Goal: Task Accomplishment & Management: Manage account settings

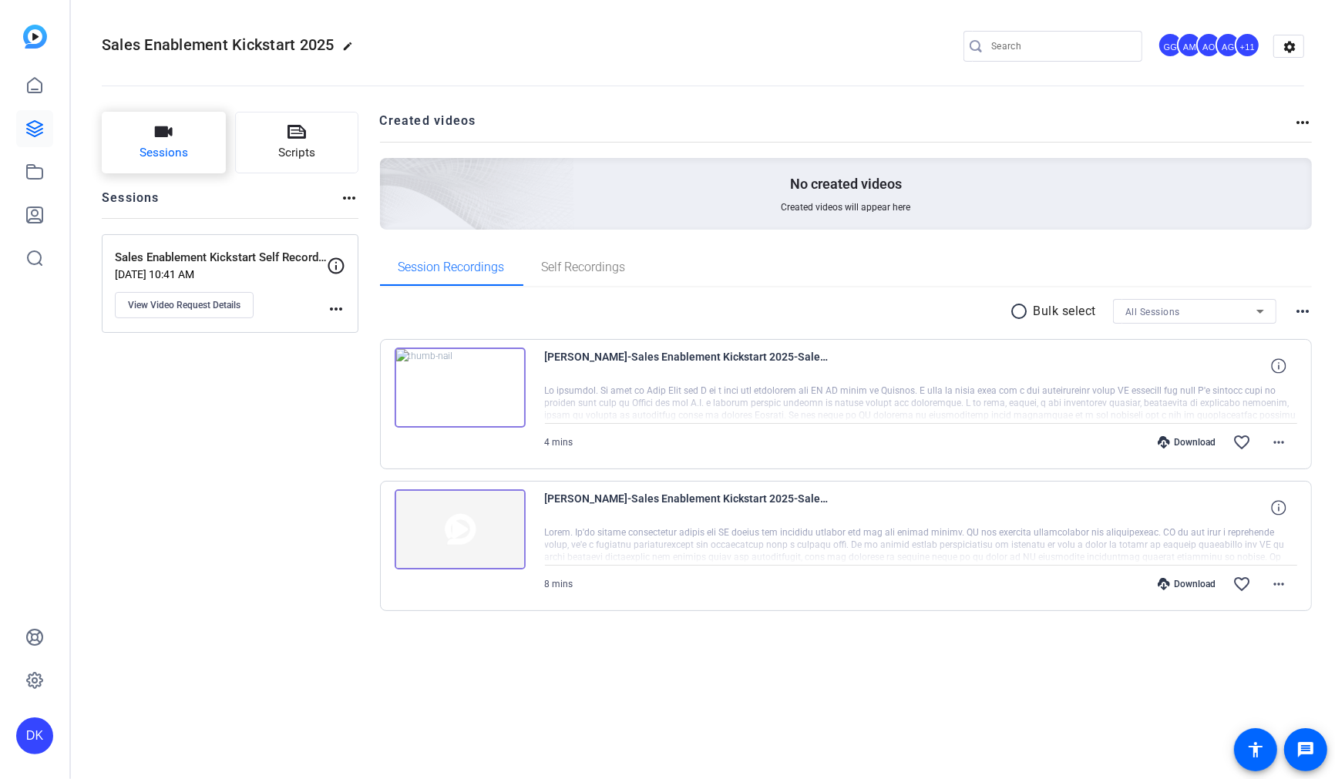
click at [196, 160] on button "Sessions" at bounding box center [164, 143] width 124 height 62
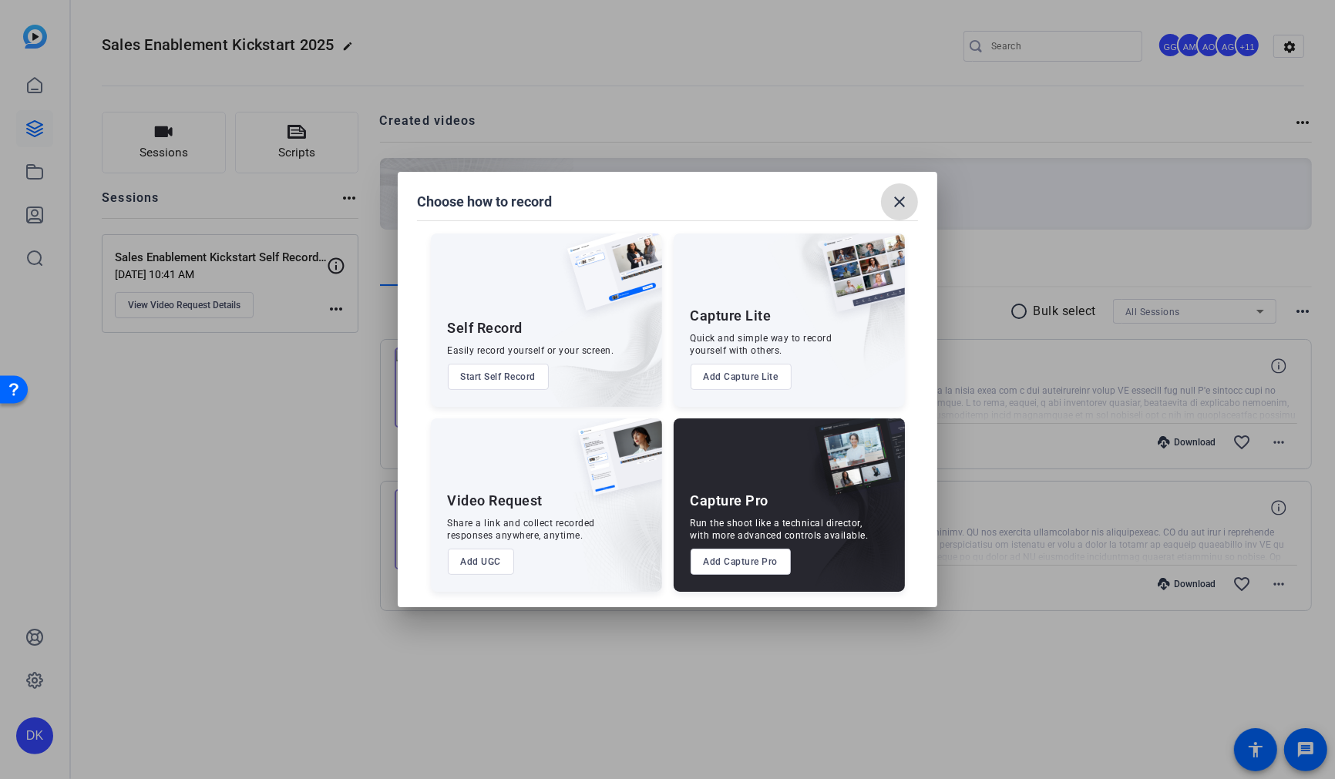
click at [900, 203] on mat-icon "close" at bounding box center [899, 202] width 18 height 18
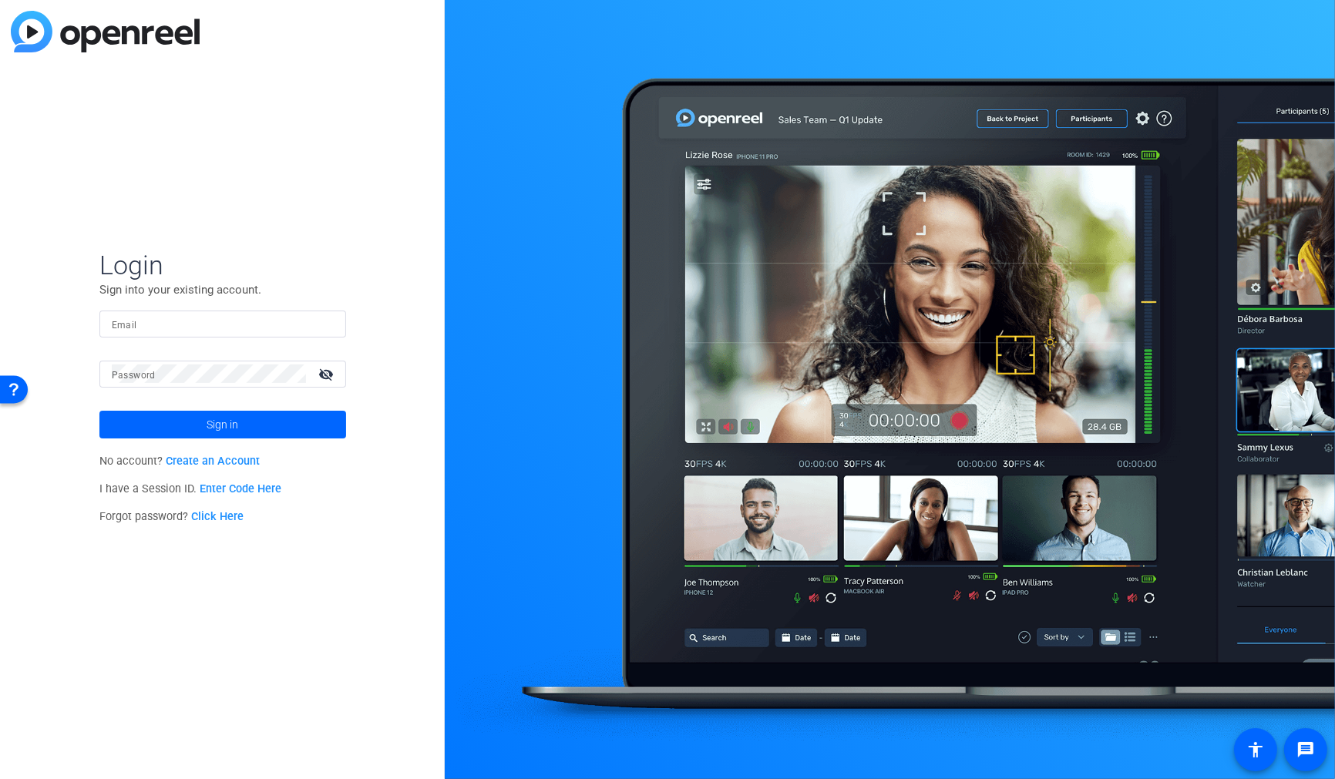
click at [334, 324] on div at bounding box center [334, 324] width 0 height 0
type input "[PERSON_NAME][EMAIL_ADDRESS][PERSON_NAME][PERSON_NAME][DOMAIN_NAME]"
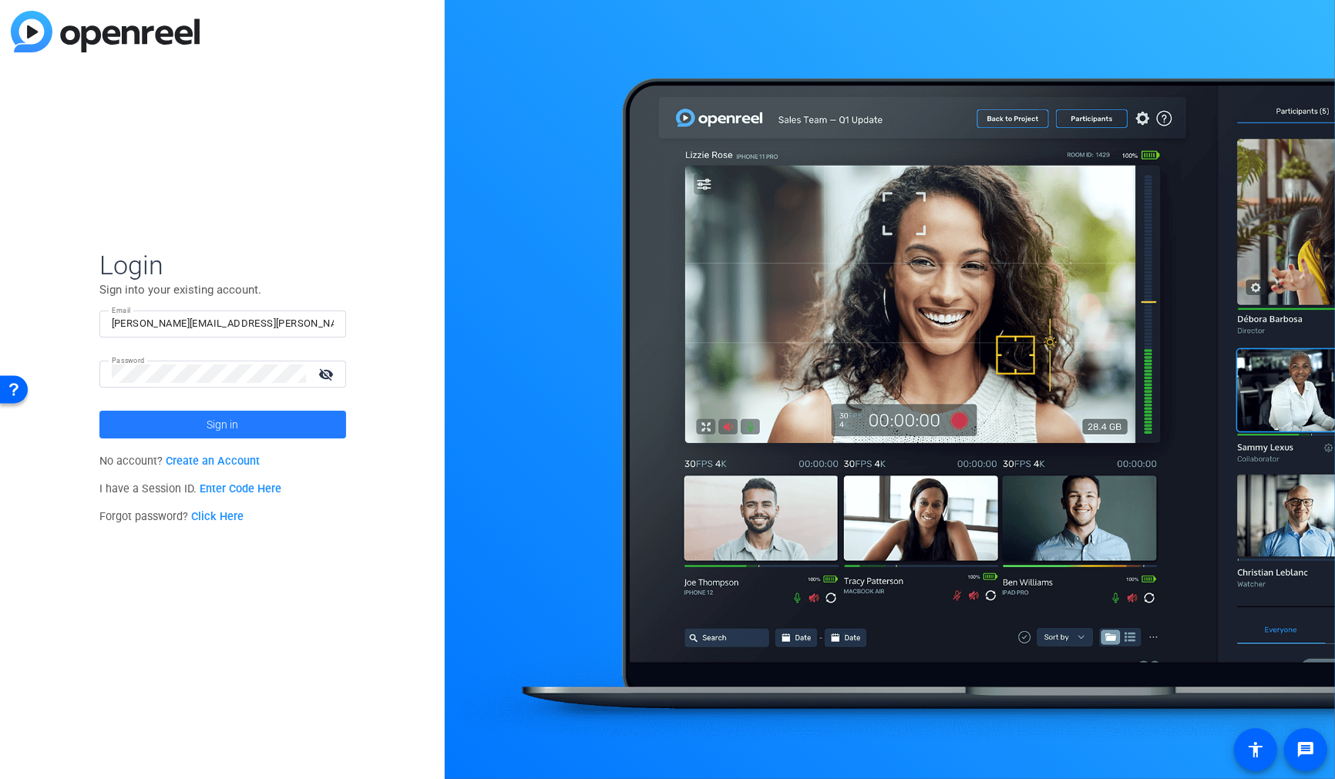
click at [237, 425] on span "Sign in" at bounding box center [223, 424] width 32 height 39
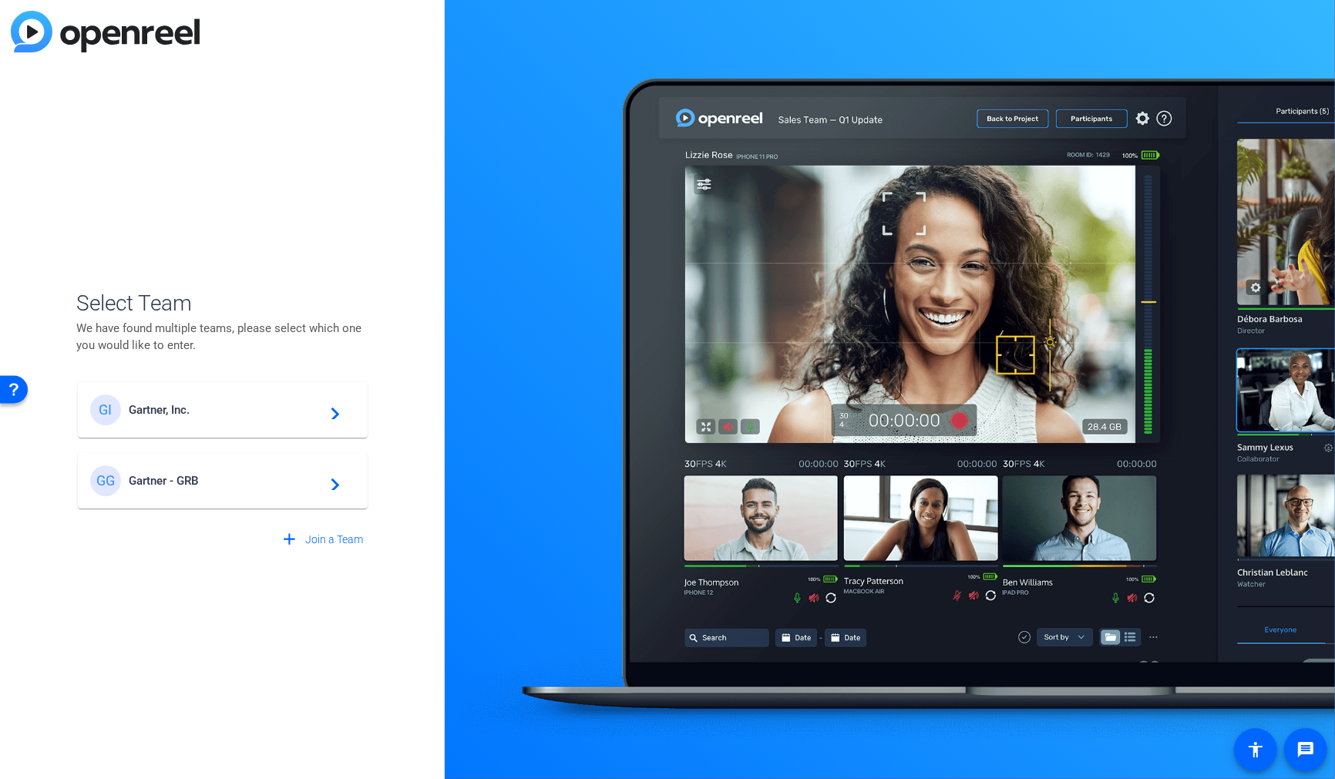
click at [203, 411] on span "Gartner, Inc." at bounding box center [225, 410] width 193 height 14
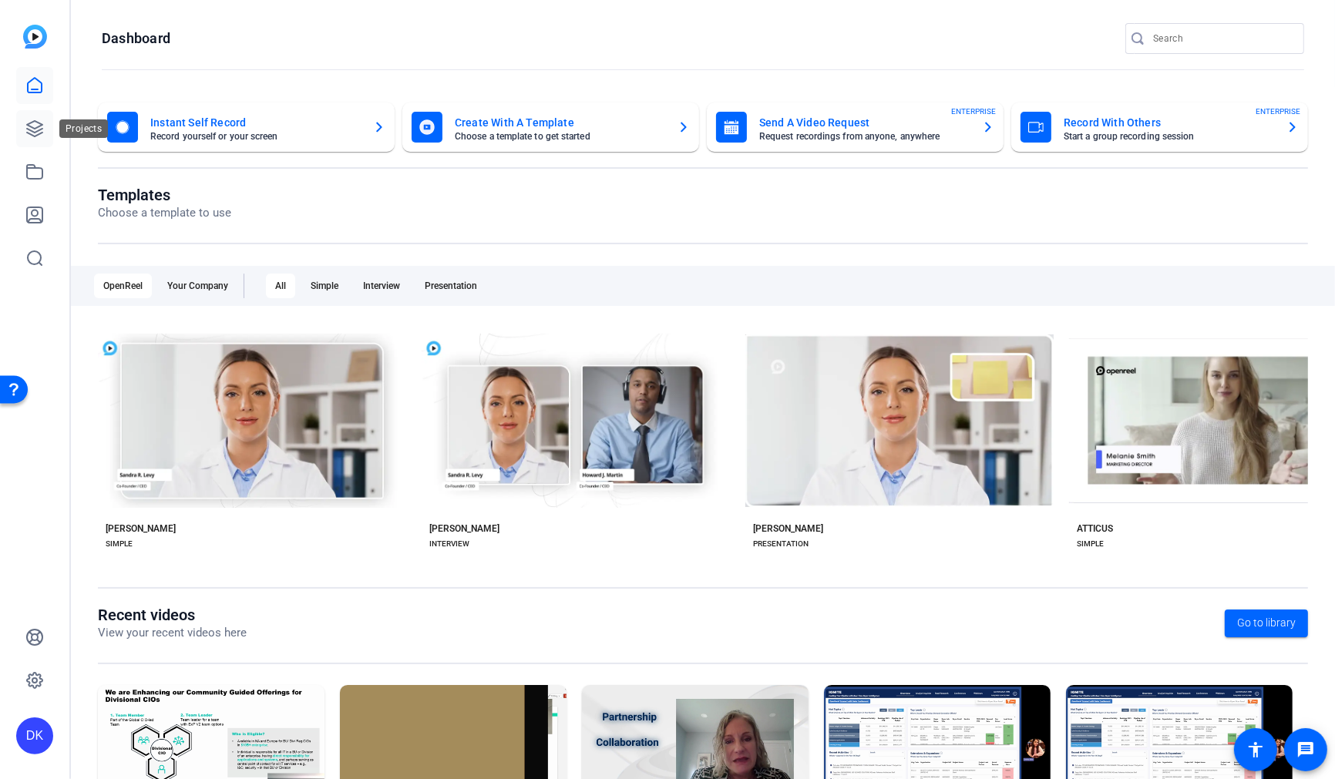
click at [40, 128] on icon at bounding box center [34, 128] width 18 height 18
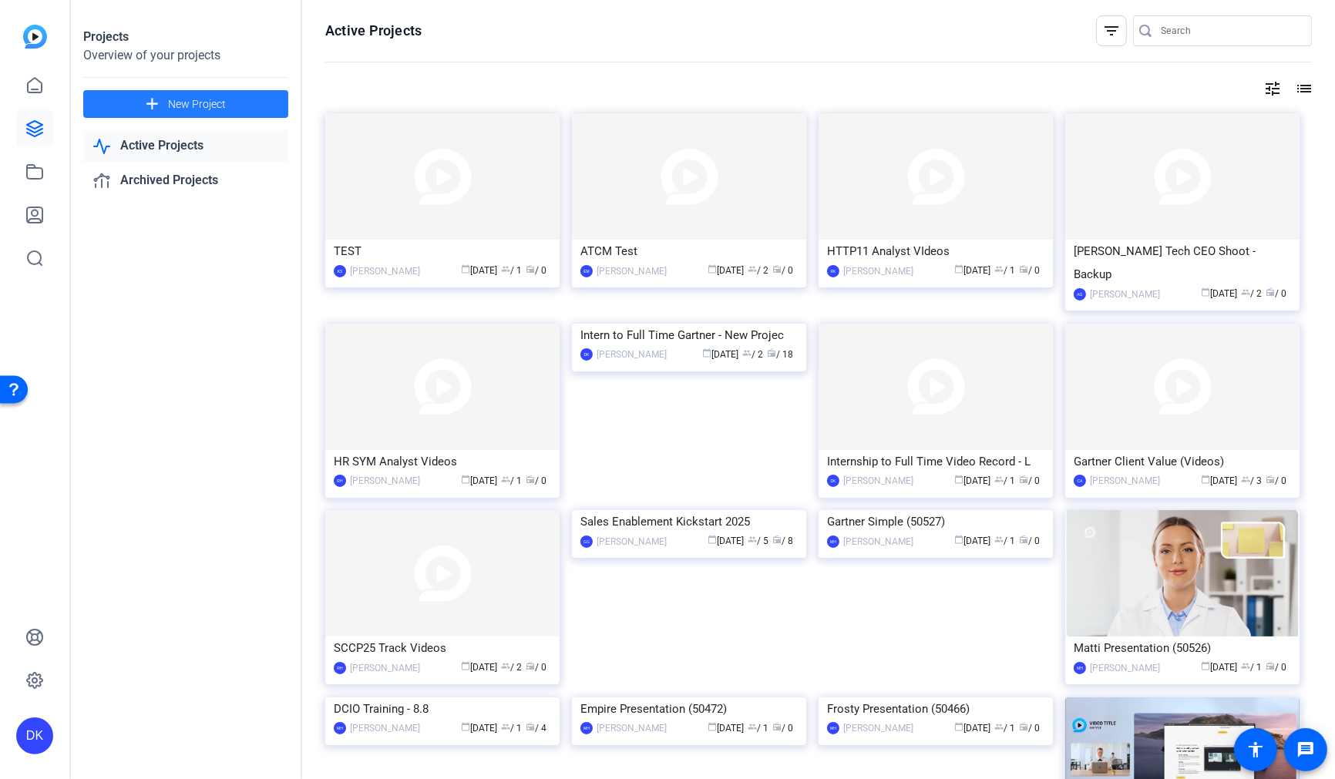
click at [182, 103] on span "New Project" at bounding box center [197, 104] width 58 height 16
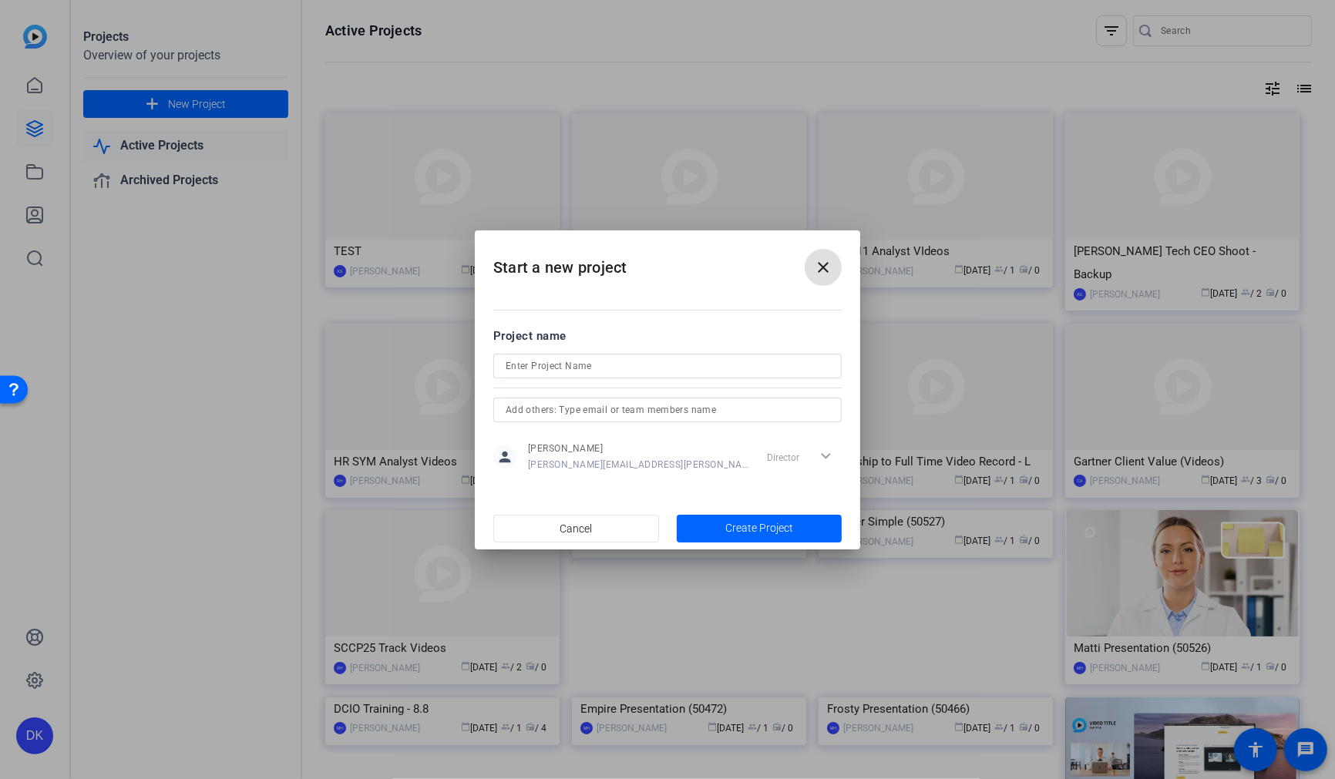
click at [812, 268] on span at bounding box center [823, 267] width 37 height 37
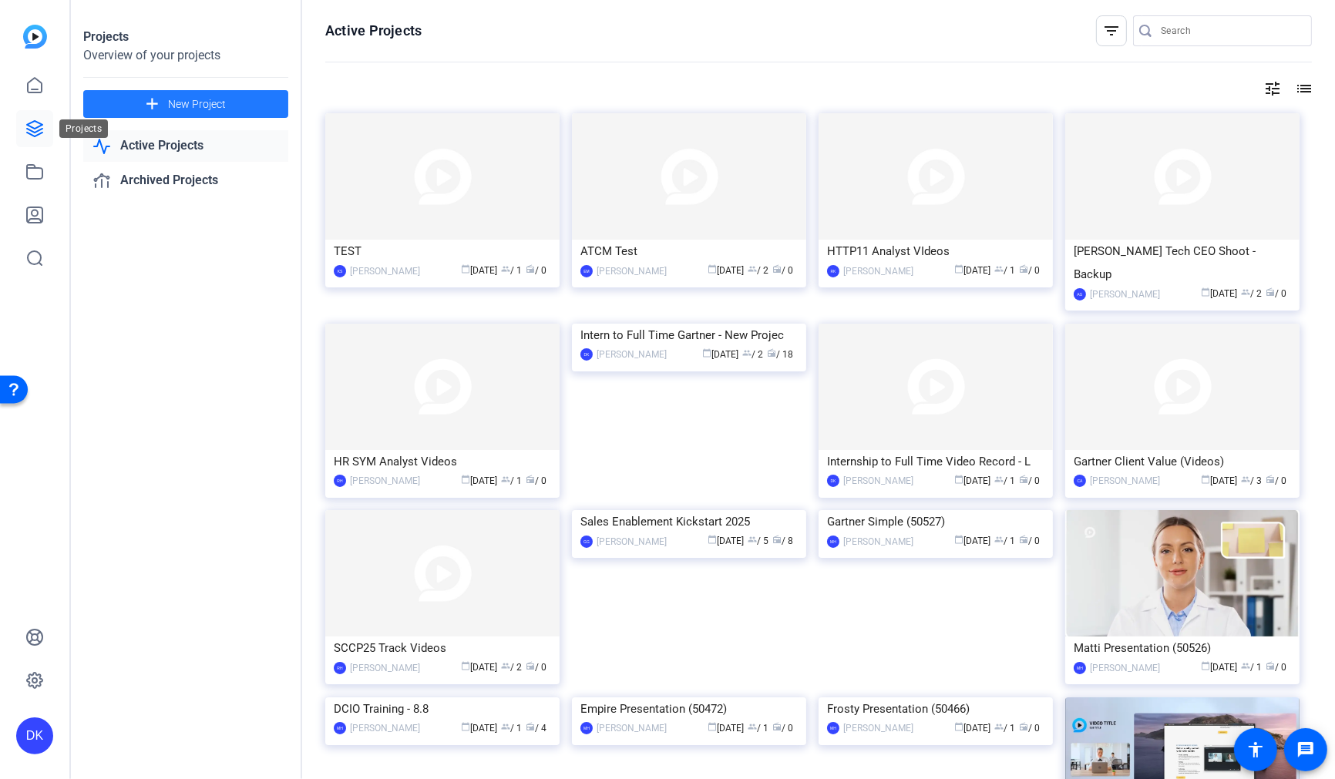
click at [33, 135] on icon at bounding box center [34, 128] width 15 height 15
click at [31, 176] on icon at bounding box center [34, 172] width 18 height 18
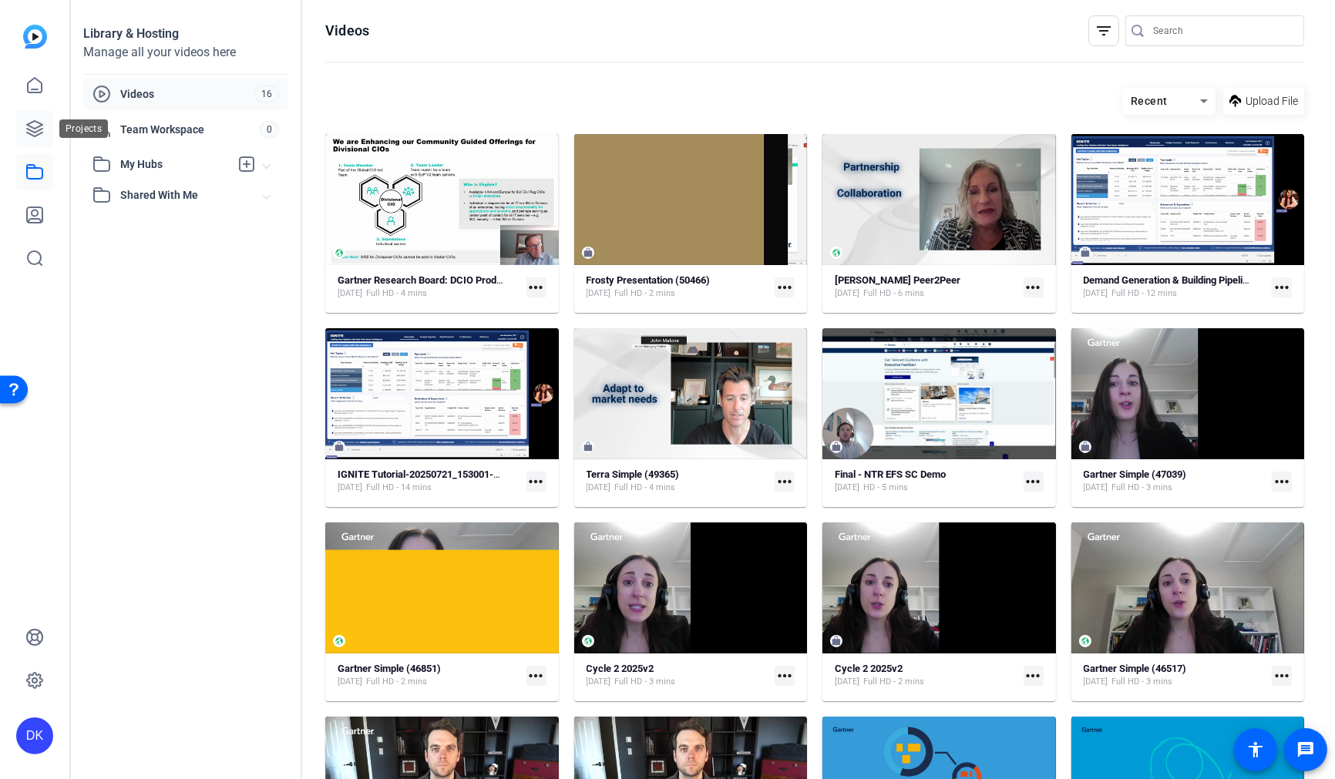
click at [35, 133] on icon at bounding box center [34, 128] width 15 height 15
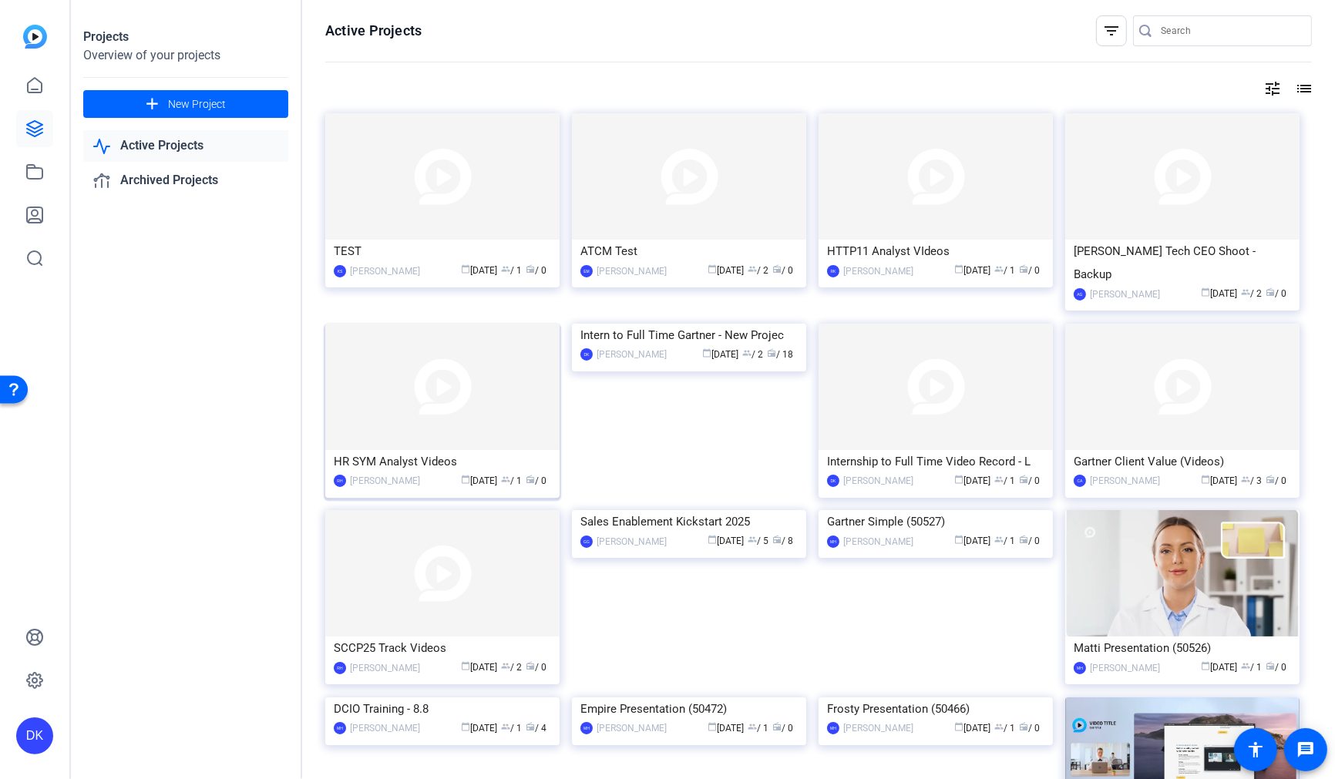
click at [502, 411] on img at bounding box center [442, 387] width 234 height 126
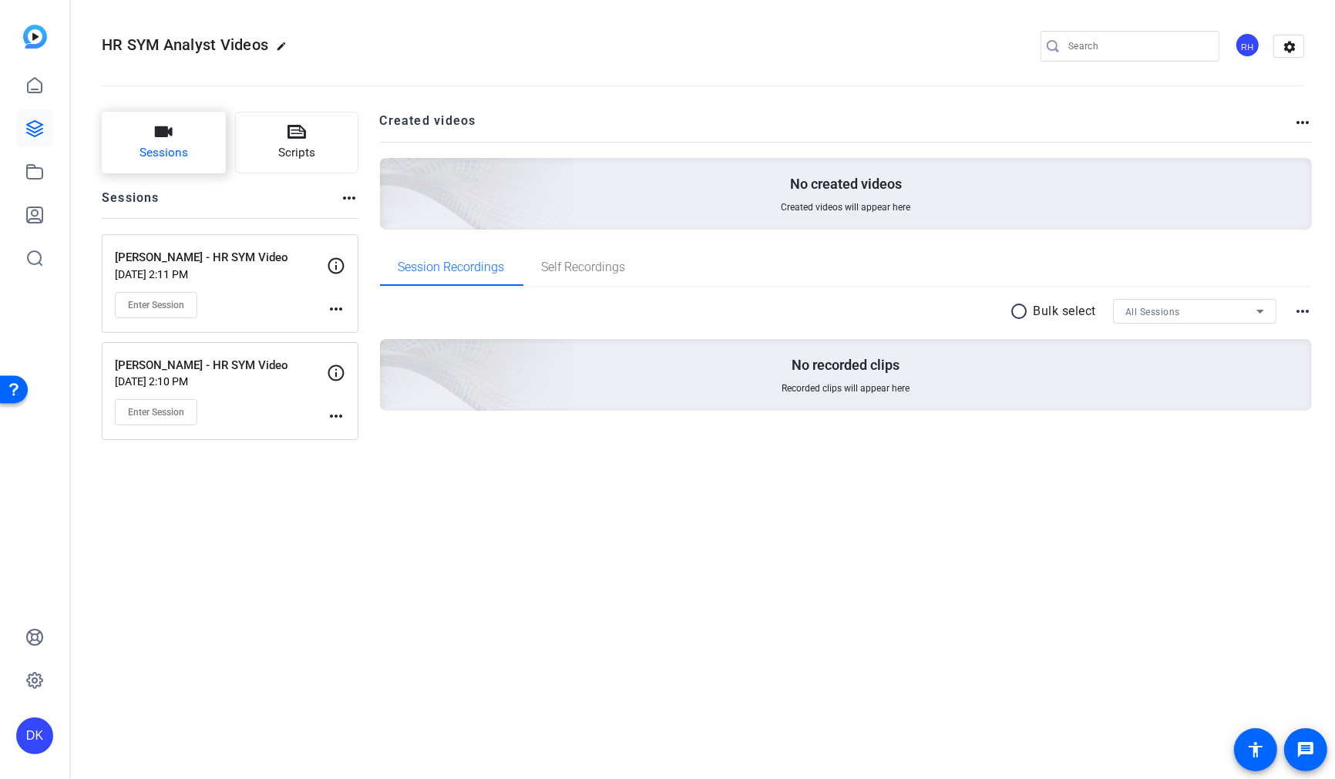
click at [198, 147] on button "Sessions" at bounding box center [164, 143] width 124 height 62
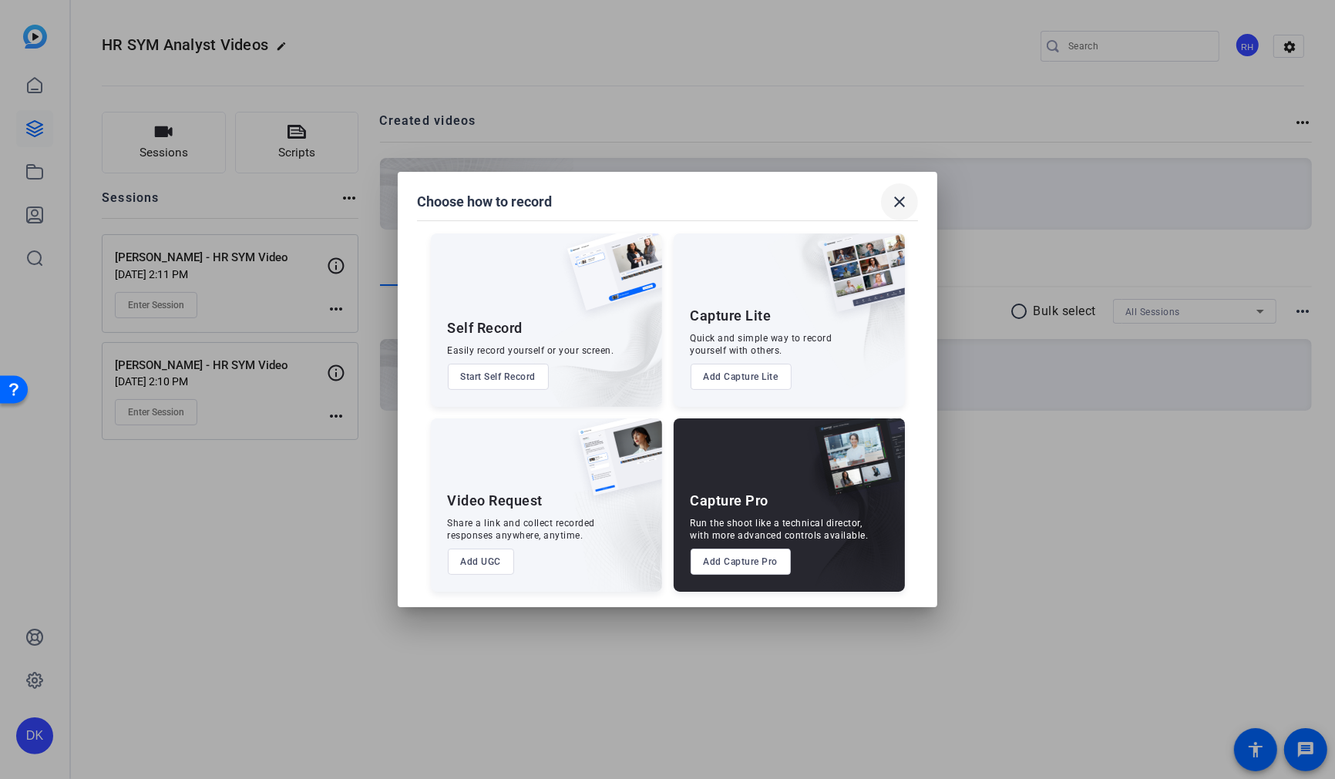
click at [897, 209] on mat-icon "close" at bounding box center [899, 202] width 18 height 18
